Goal: Obtain resource: Obtain resource

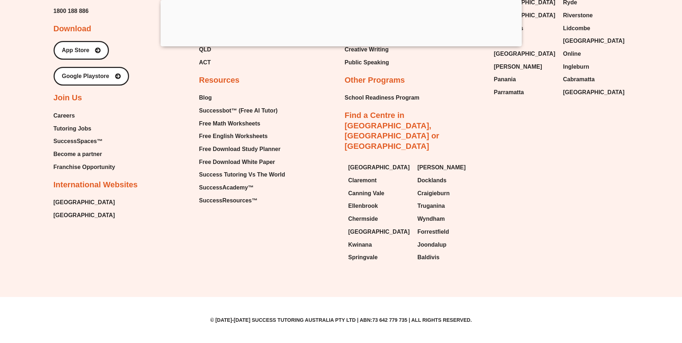
scroll to position [8316, 0]
click at [223, 129] on span "Free Math Worksheets" at bounding box center [229, 123] width 61 height 11
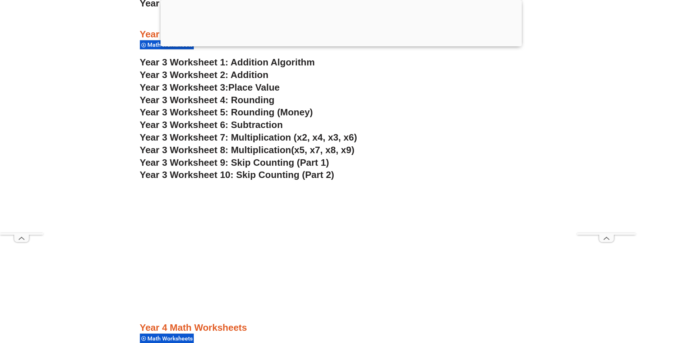
scroll to position [1114, 0]
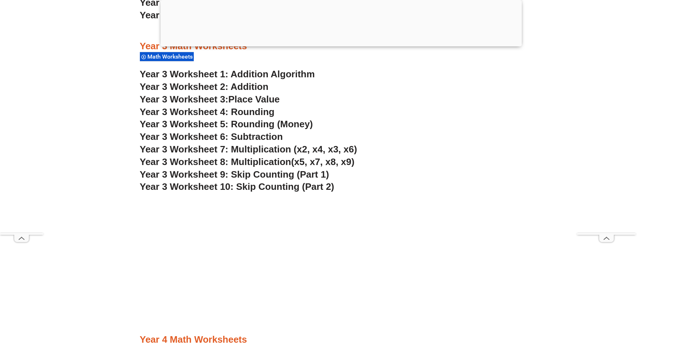
click at [238, 105] on span "Place Value" at bounding box center [253, 99] width 51 height 11
click at [224, 117] on span "Year 3 Worksheet 4: Rounding" at bounding box center [207, 111] width 135 height 11
click at [241, 129] on span "Year 3 Worksheet 5: Rounding (Money)" at bounding box center [226, 124] width 173 height 11
click at [256, 155] on span "Year 3 Worksheet 7: Multiplication (x2, x4, x3, x6)" at bounding box center [248, 149] width 217 height 11
click at [252, 167] on span "Year 3 Worksheet 8: Multiplication" at bounding box center [215, 161] width 151 height 11
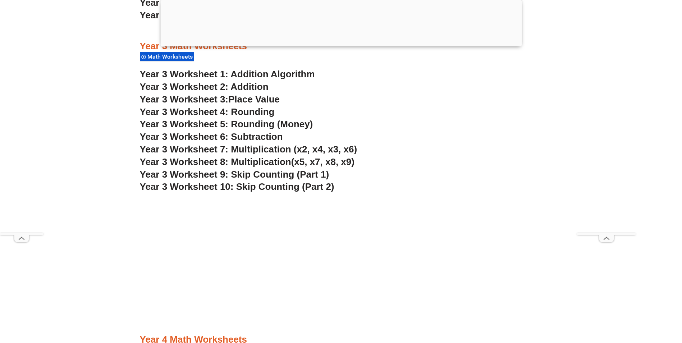
click at [251, 180] on span "Year 3 Worksheet 9: Skip Counting (Part 1)" at bounding box center [234, 174] width 189 height 11
click at [253, 192] on span "Year 3 Worksheet 10: Skip Counting (Part 2)" at bounding box center [237, 186] width 194 height 11
click at [259, 79] on link "Year 3 Worksheet 1: Addition Algorithm" at bounding box center [227, 74] width 175 height 11
